Goal: Find specific page/section: Find specific page/section

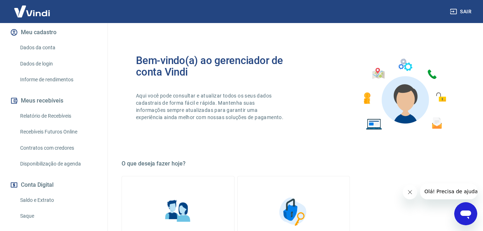
scroll to position [108, 0]
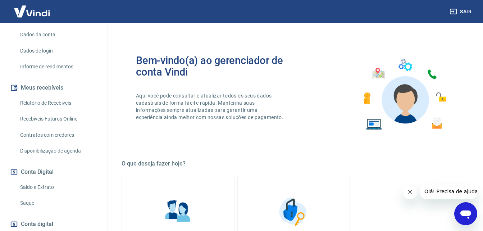
click at [64, 110] on link "Relatório de Recebíveis" at bounding box center [58, 103] width 82 height 15
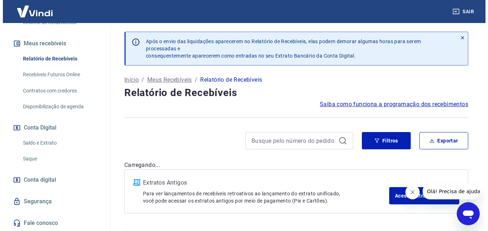
scroll to position [160, 0]
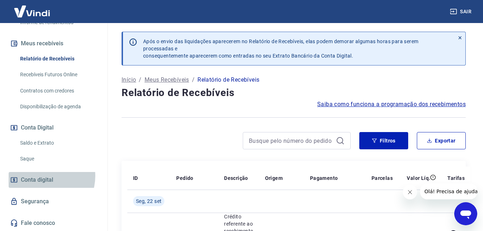
click at [43, 176] on span "Conta digital" at bounding box center [37, 180] width 32 height 10
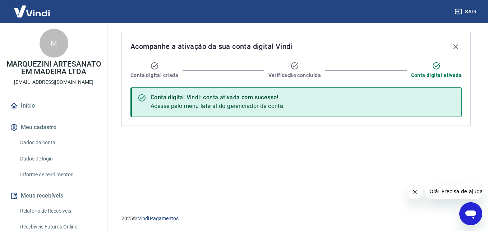
click at [41, 114] on link "Início" at bounding box center [54, 106] width 90 height 16
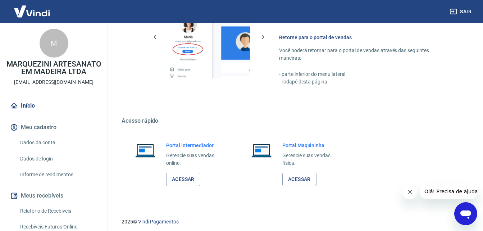
scroll to position [359, 0]
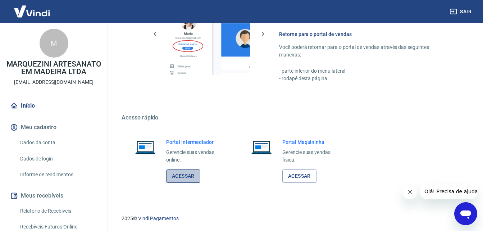
click at [190, 172] on link "Acessar" at bounding box center [183, 175] width 34 height 13
